Goal: Check status

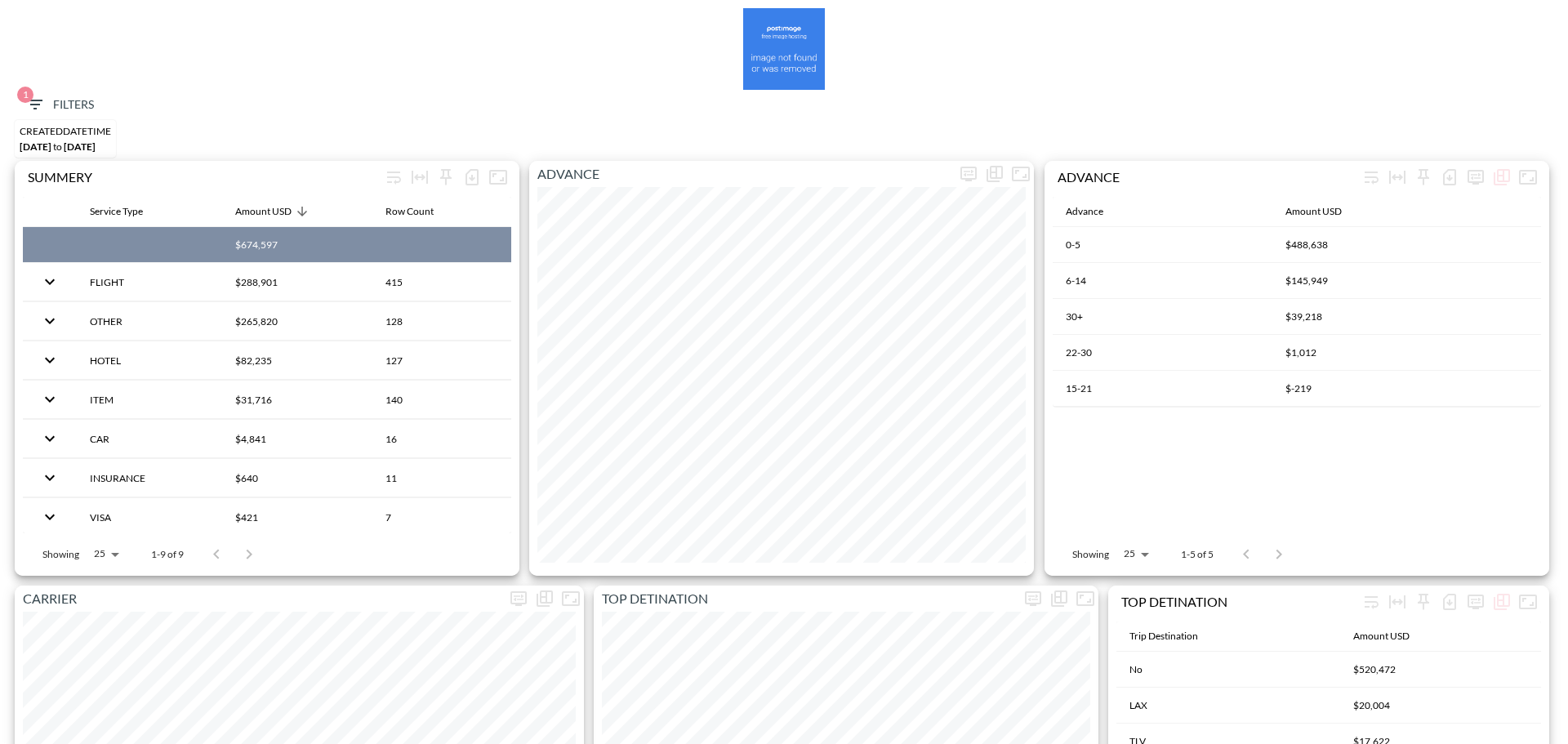
click at [44, 96] on icon "button" at bounding box center [35, 104] width 19 height 19
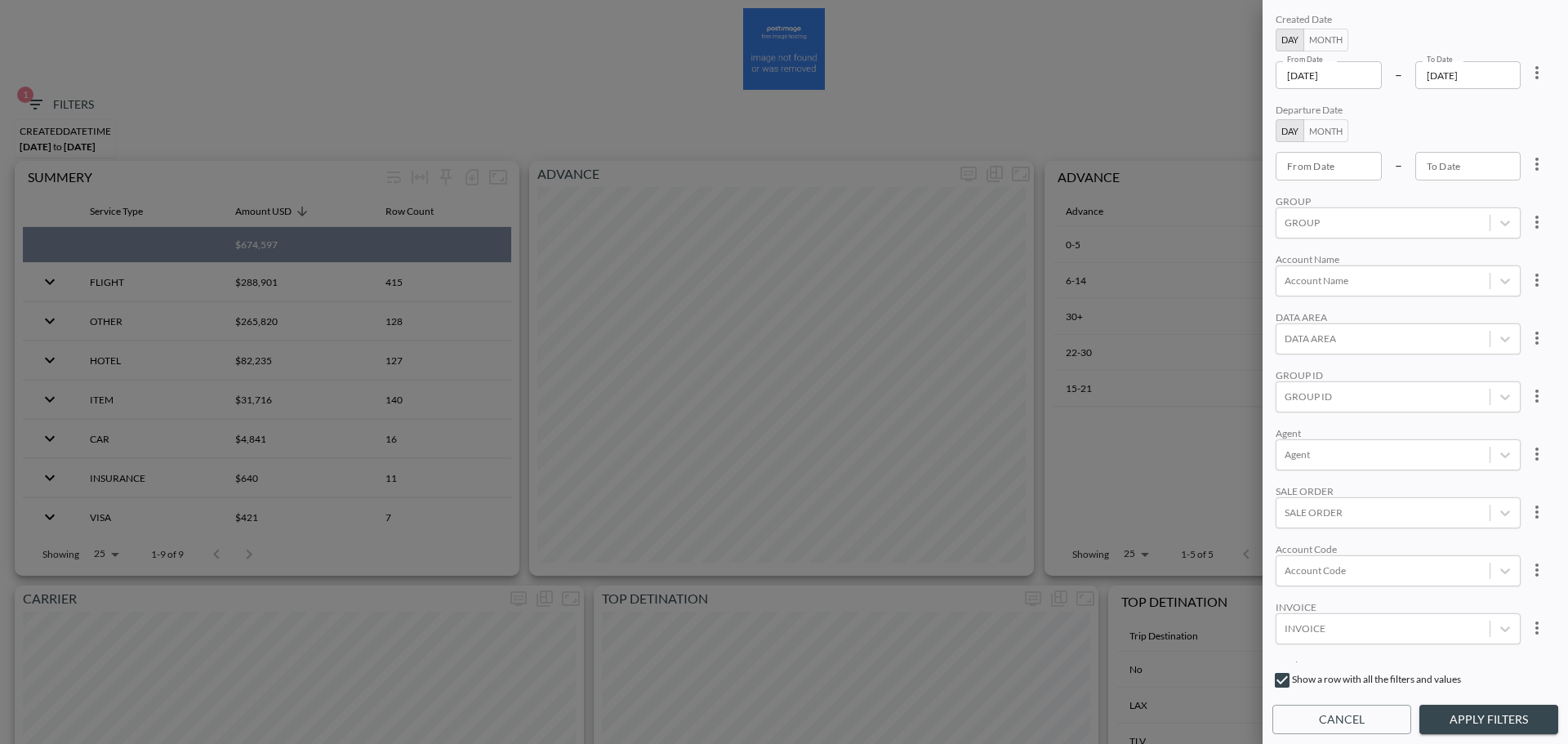
click at [1381, 82] on div "From Date 2025-09-14 From Date – To Date 2025-09-15 To Date" at bounding box center [1398, 74] width 245 height 28
click at [1362, 81] on input "[DATE]" at bounding box center [1329, 74] width 106 height 28
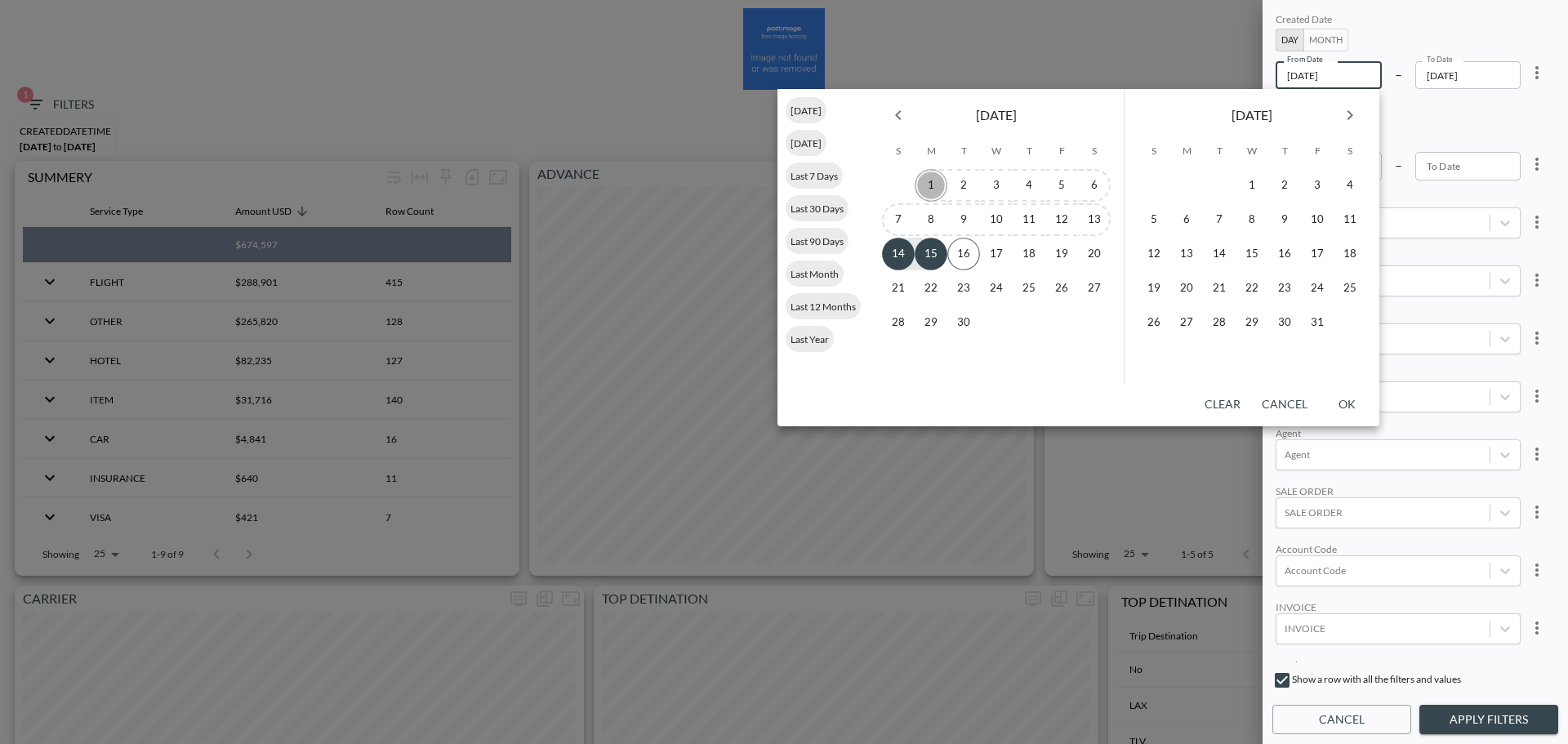
click at [924, 183] on button "1" at bounding box center [932, 185] width 33 height 33
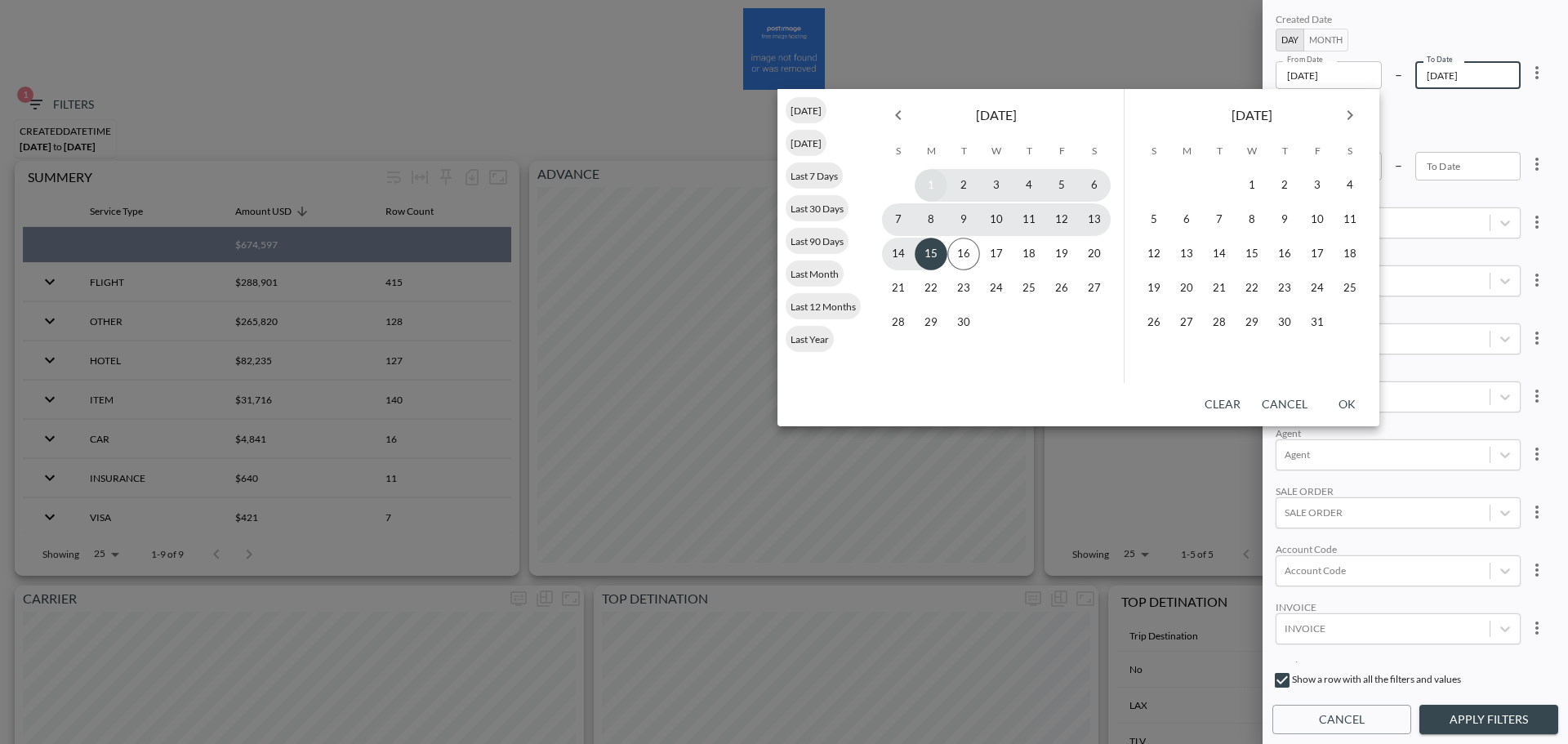
type input "2025-09-01"
click at [931, 258] on button "15" at bounding box center [932, 254] width 33 height 33
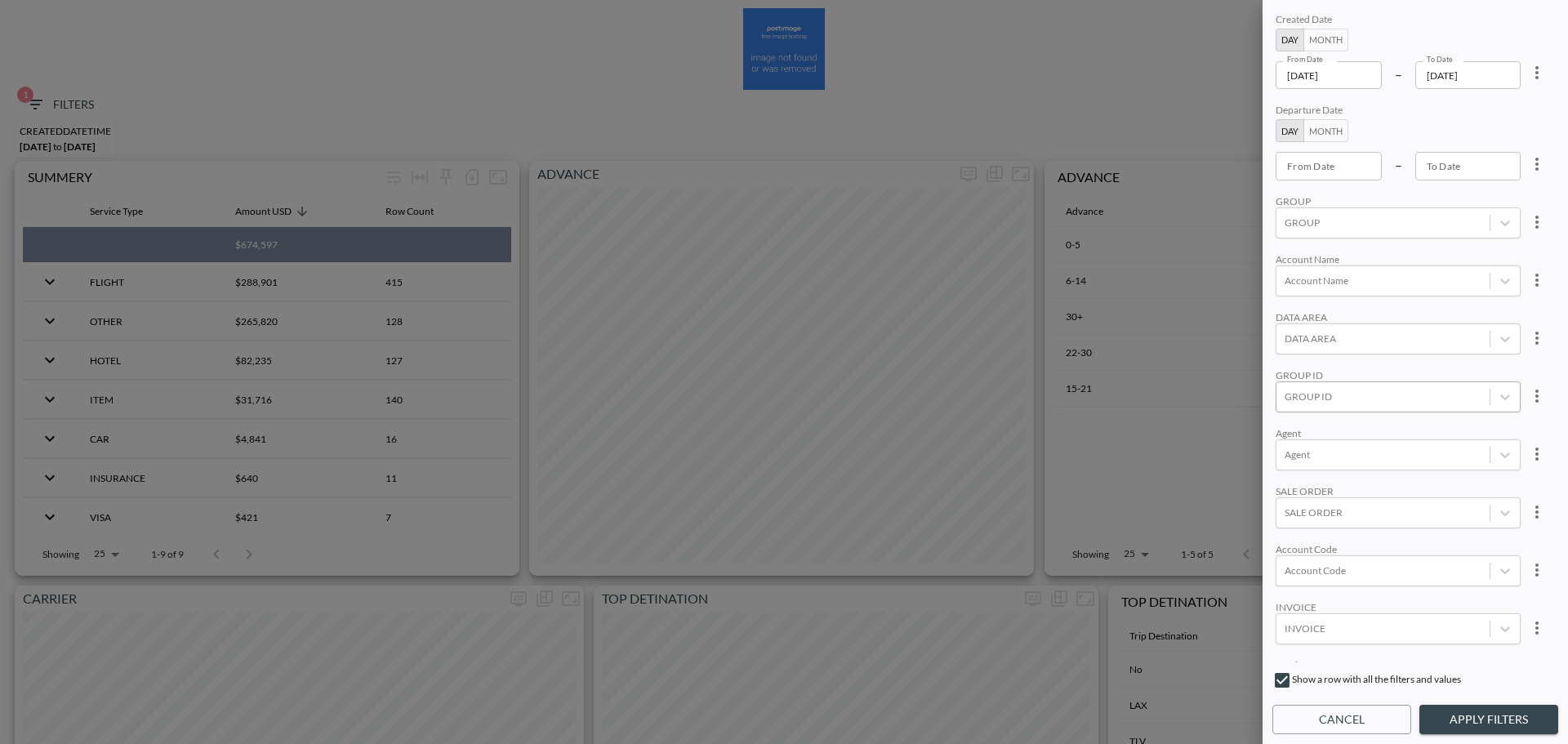
click at [1358, 398] on div at bounding box center [1384, 397] width 197 height 15
type input "ם"
click at [1280, 319] on input "OPTIMOVE" at bounding box center [1288, 316] width 35 height 35
type input "opti"
click at [1387, 252] on div "Created Date Day Month From Date 2025-09-01 From Date – To Date 2025-09-15 To D…" at bounding box center [1415, 336] width 286 height 652
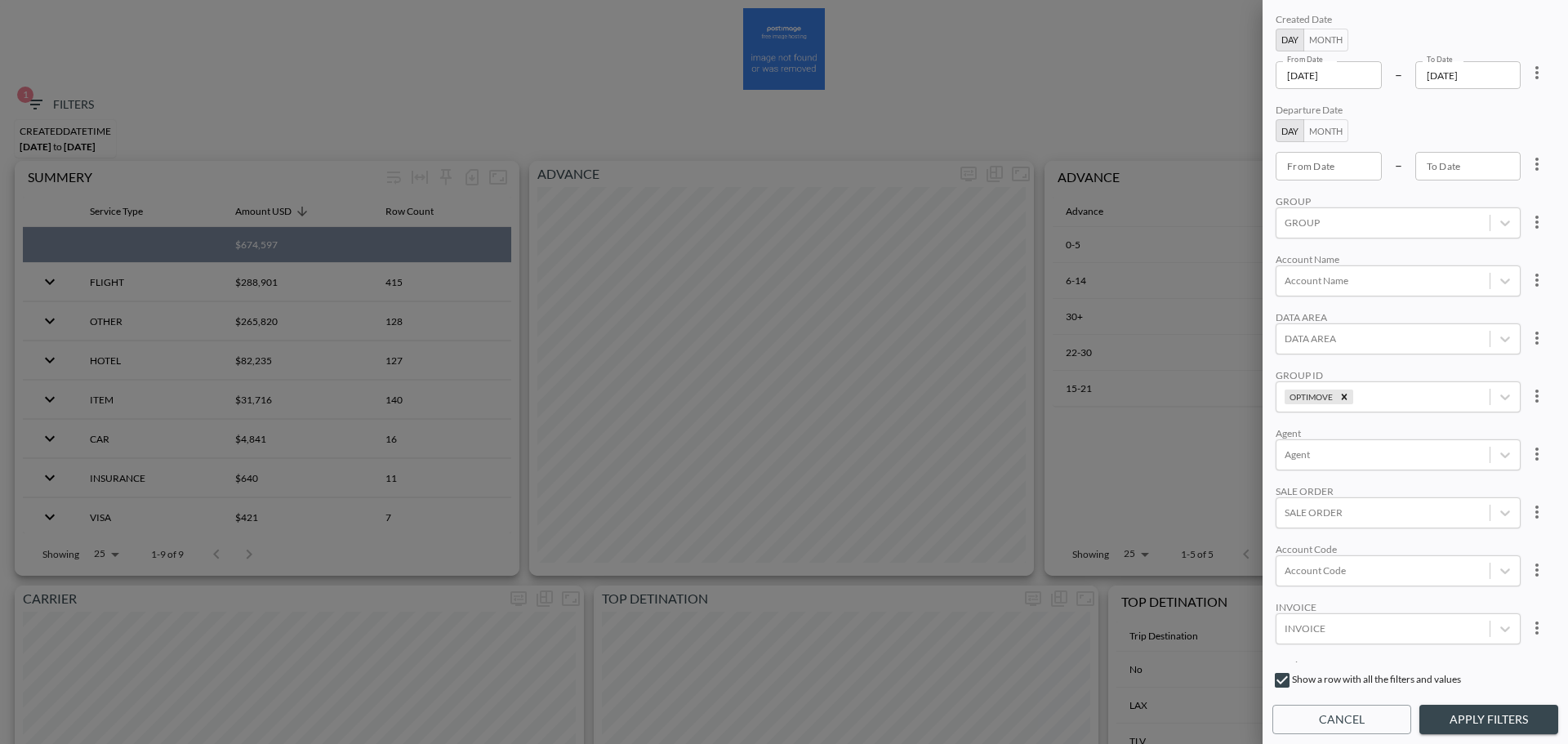
click at [1482, 716] on button "Apply Filters" at bounding box center [1489, 719] width 139 height 30
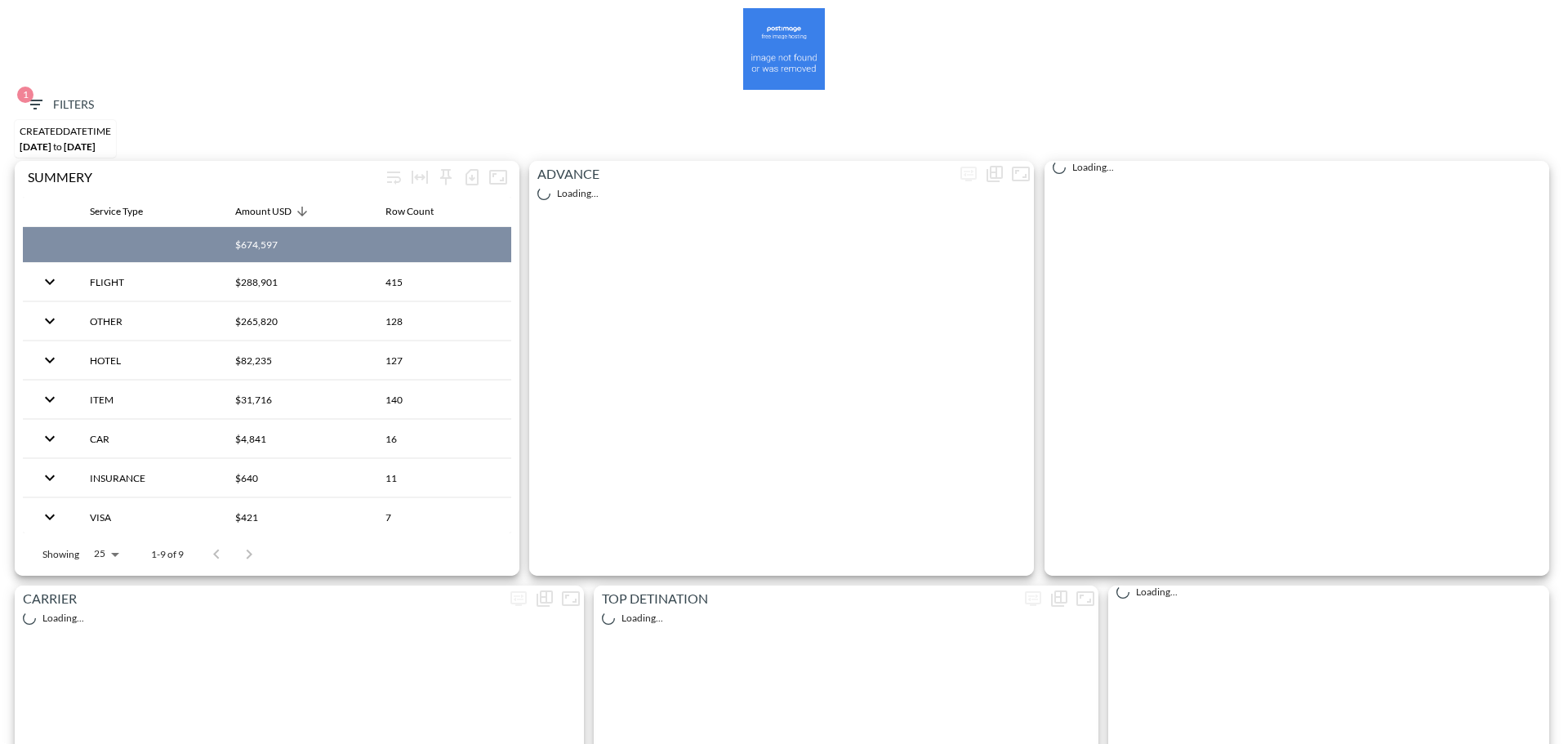
click at [72, 94] on button "1 Filters" at bounding box center [59, 104] width 82 height 30
